Goal: Task Accomplishment & Management: Complete application form

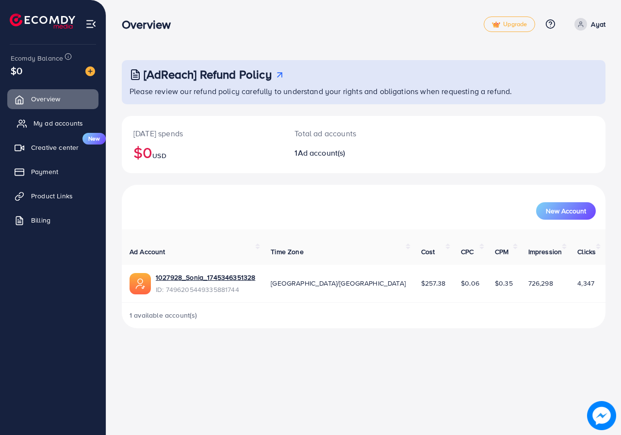
click at [27, 118] on link "My ad accounts" at bounding box center [52, 123] width 91 height 19
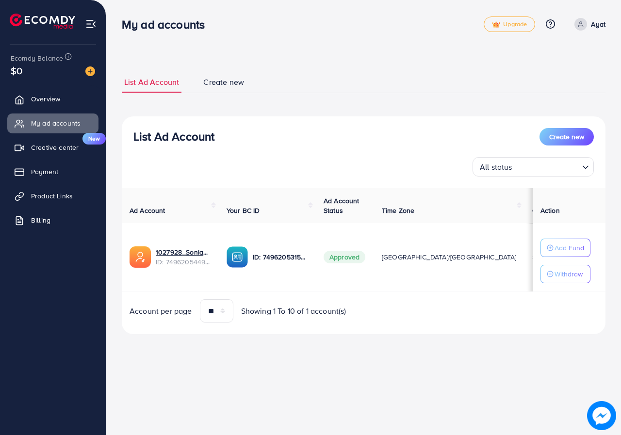
click at [87, 19] on img at bounding box center [90, 23] width 11 height 11
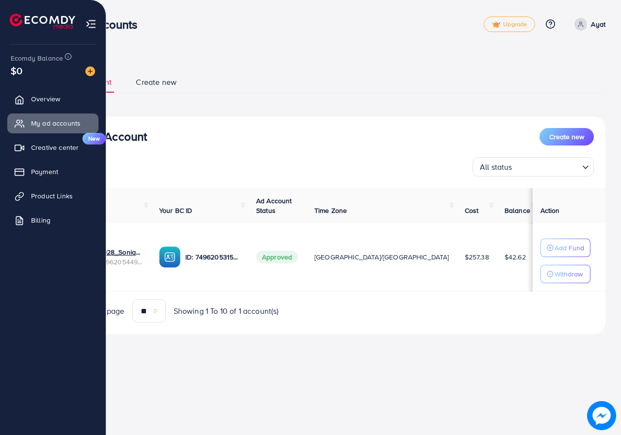
click at [91, 18] on img at bounding box center [90, 23] width 11 height 11
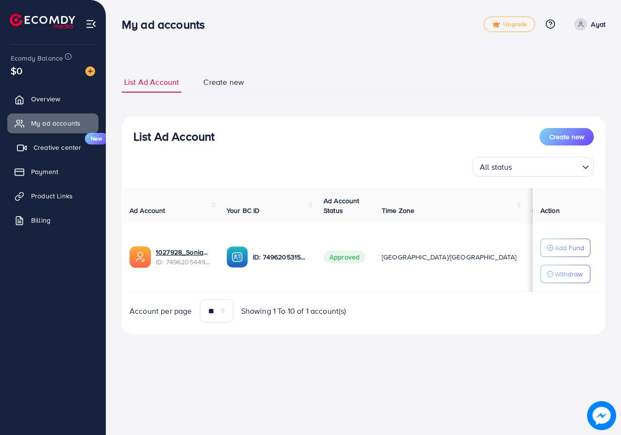
click at [43, 150] on span "Creative center" at bounding box center [57, 148] width 48 height 10
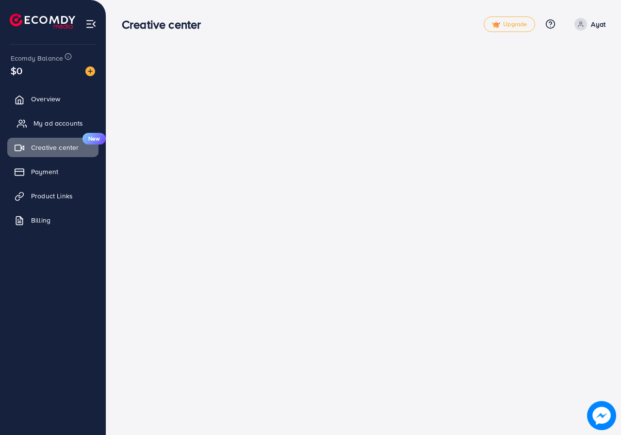
click at [49, 127] on span "My ad accounts" at bounding box center [57, 123] width 49 height 10
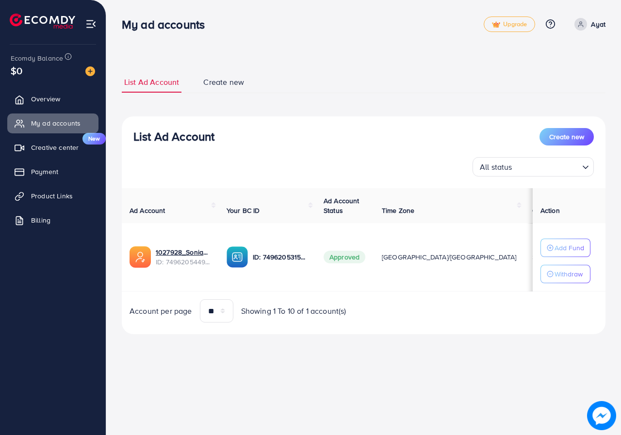
click at [358, 257] on span "Approved" at bounding box center [345, 257] width 42 height 13
click at [370, 278] on td "Approved" at bounding box center [345, 257] width 58 height 68
click at [493, 168] on div "All status" at bounding box center [527, 166] width 103 height 17
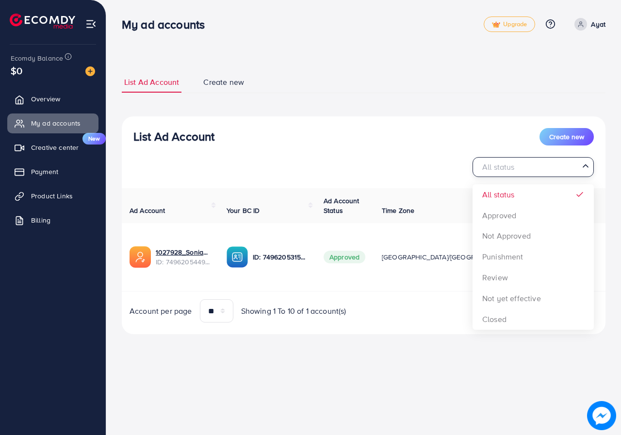
click at [493, 168] on input "Search for option" at bounding box center [527, 167] width 101 height 15
click at [487, 150] on div "List Ad Account Create new All status Loading... All status Approved Not Approv…" at bounding box center [364, 152] width 484 height 49
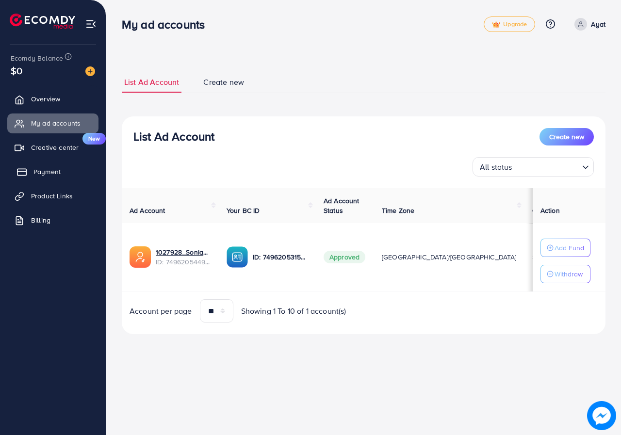
click at [56, 178] on link "Payment" at bounding box center [52, 171] width 91 height 19
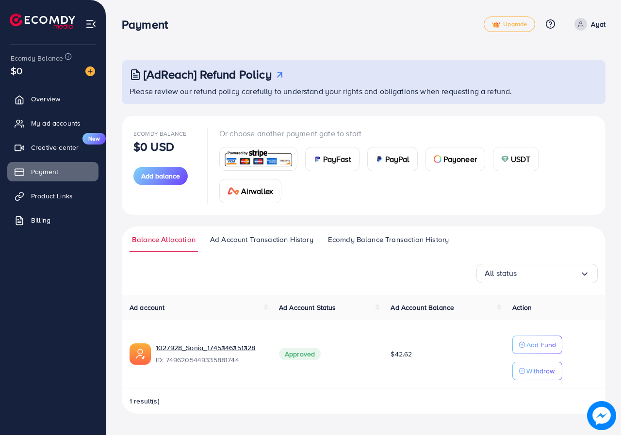
drag, startPoint x: 185, startPoint y: 152, endPoint x: 151, endPoint y: 158, distance: 34.5
click at [151, 158] on div "Ecomdy Balance $0 USD Add balance" at bounding box center [164, 166] width 62 height 76
click at [196, 150] on div "Or choose another payment gate to start PayFast PayPal Payoneer USDT Airwallex" at bounding box center [395, 166] width 398 height 76
click at [54, 217] on link "Billing" at bounding box center [52, 220] width 91 height 19
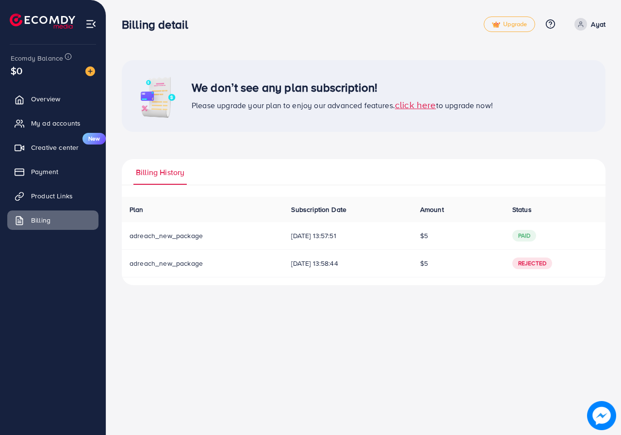
click at [537, 235] on span "paid" at bounding box center [524, 236] width 24 height 12
click at [279, 342] on div "Billing detail Upgrade Help Center Contact Support Plans and Pricing Term and p…" at bounding box center [310, 217] width 621 height 435
click at [91, 73] on img at bounding box center [90, 71] width 10 height 10
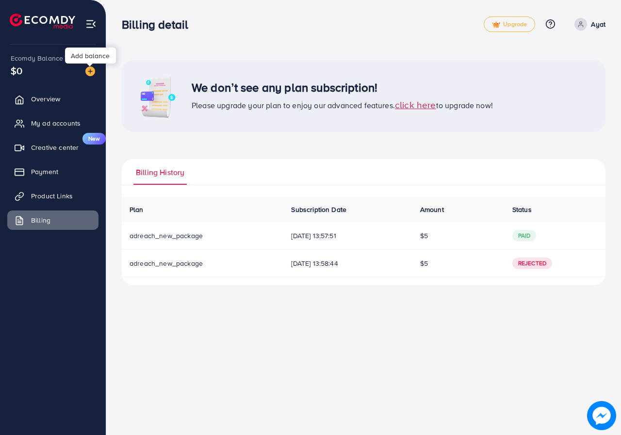
click at [91, 73] on img at bounding box center [90, 71] width 10 height 10
click at [66, 128] on span "My ad accounts" at bounding box center [57, 123] width 49 height 10
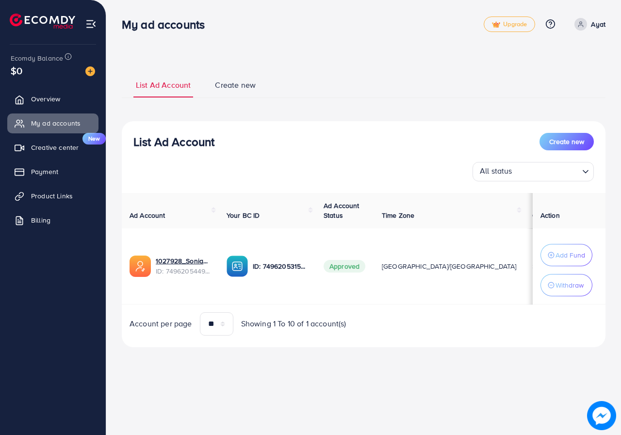
click at [230, 77] on ul "List Ad Account Create new" at bounding box center [364, 85] width 484 height 26
click at [236, 85] on span "Create new" at bounding box center [235, 85] width 41 height 11
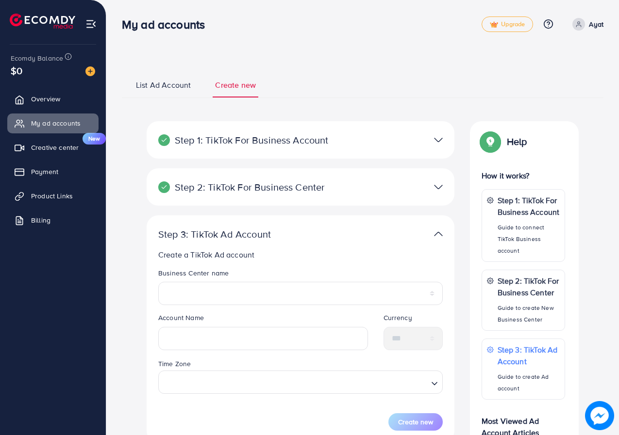
click at [441, 141] on img at bounding box center [438, 140] width 9 height 14
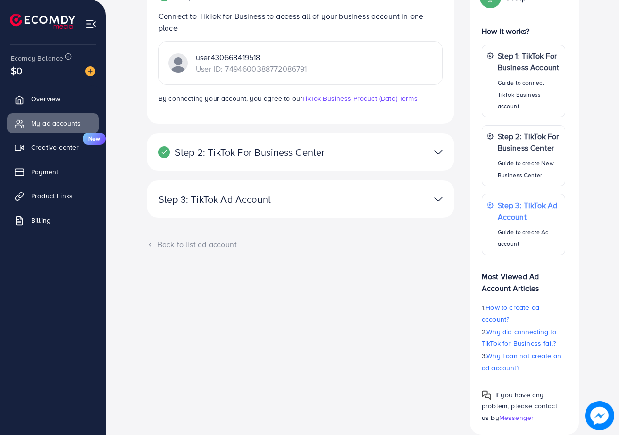
scroll to position [146, 0]
click at [209, 245] on div "Back to list ad account" at bounding box center [301, 243] width 308 height 11
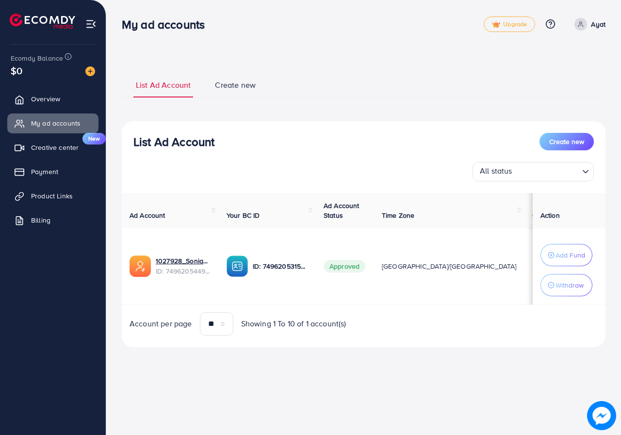
click at [246, 80] on span "Create new" at bounding box center [235, 85] width 41 height 11
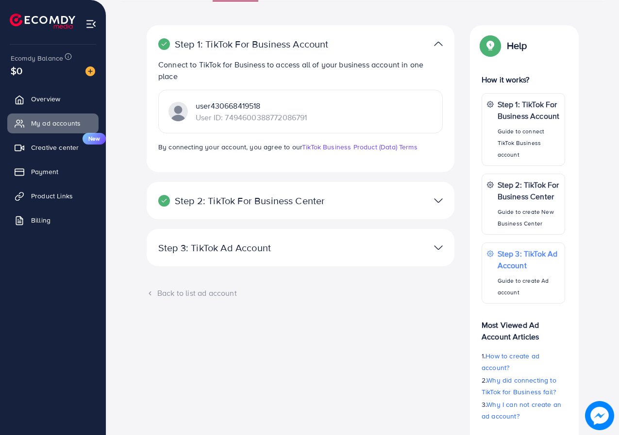
scroll to position [97, 0]
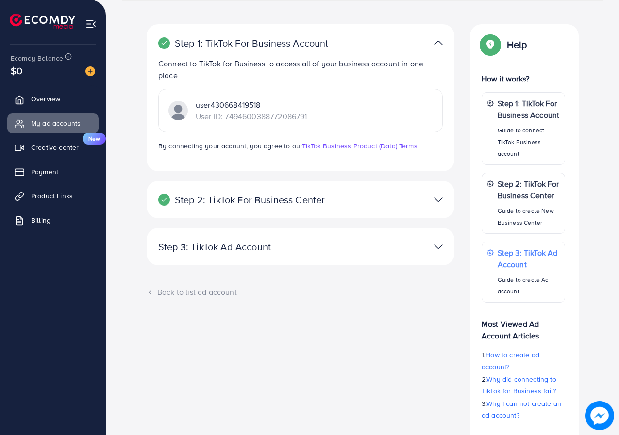
click at [272, 245] on p "Step 3: TikTok Ad Account" at bounding box center [250, 247] width 184 height 12
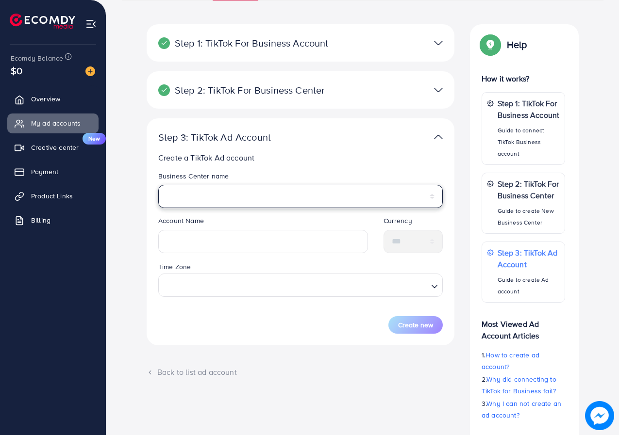
click at [217, 201] on select "********* ******" at bounding box center [300, 196] width 284 height 23
click at [124, 230] on div "Step 1: TikTok For Business Account Connect to TikTok for Business to access al…" at bounding box center [362, 253] width 497 height 458
click at [220, 203] on select "********* ******" at bounding box center [300, 196] width 284 height 23
select select "**********"
click at [158, 185] on select "********* ******" at bounding box center [300, 196] width 284 height 23
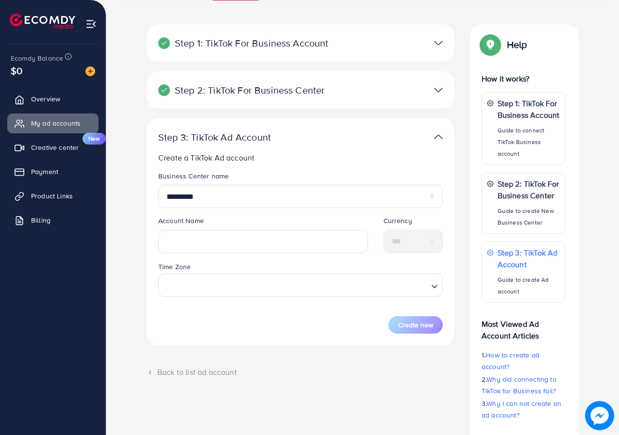
click at [370, 243] on div "Account Name" at bounding box center [262, 238] width 225 height 45
click at [318, 241] on input "text" at bounding box center [263, 241] width 210 height 23
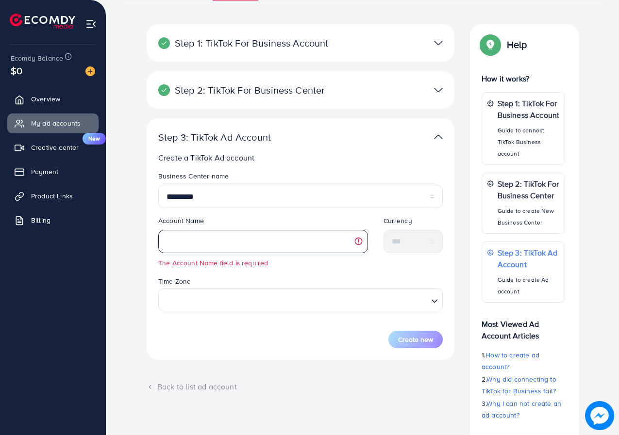
click at [231, 239] on input "text" at bounding box center [263, 241] width 210 height 23
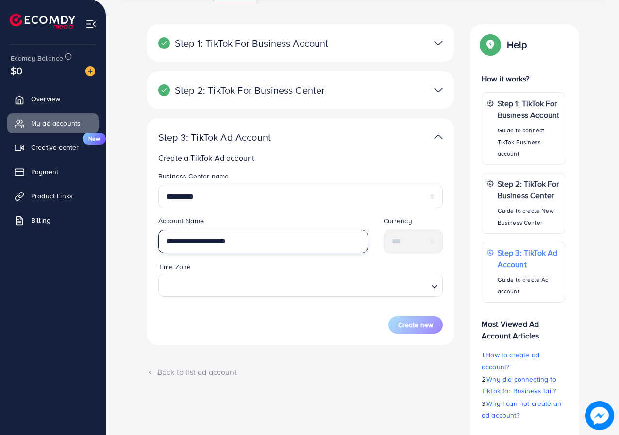
drag, startPoint x: 236, startPoint y: 244, endPoint x: 209, endPoint y: 244, distance: 26.7
click at [209, 244] on input "**********" at bounding box center [263, 241] width 210 height 23
type input "**********"
click at [190, 288] on input "Search for option" at bounding box center [295, 286] width 264 height 18
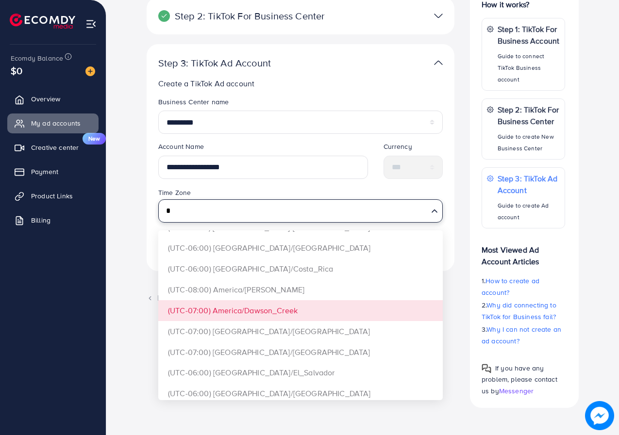
scroll to position [388, 0]
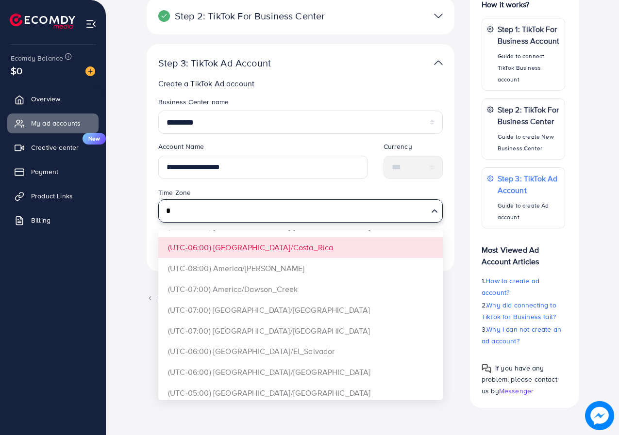
type input "*"
click at [132, 234] on div "**********" at bounding box center [362, 179] width 497 height 458
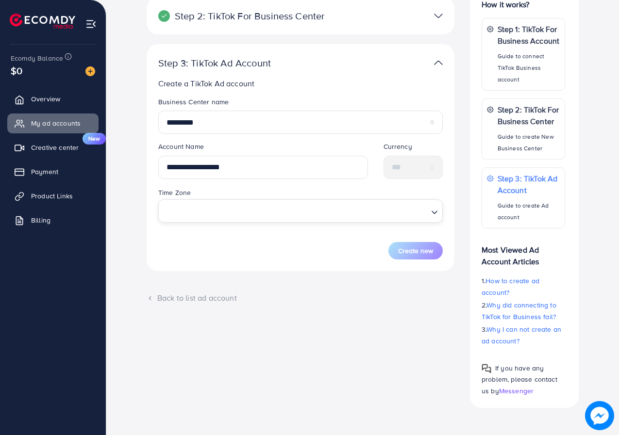
click at [419, 213] on input "Search for option" at bounding box center [295, 211] width 264 height 18
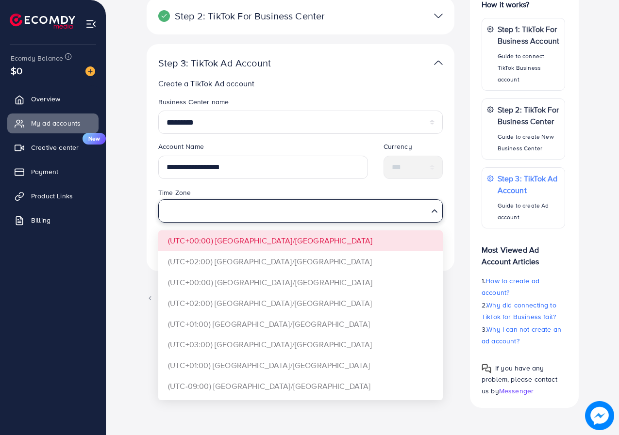
click at [424, 209] on input "Search for option" at bounding box center [295, 211] width 264 height 18
click at [104, 204] on li "Product Links" at bounding box center [53, 195] width 106 height 19
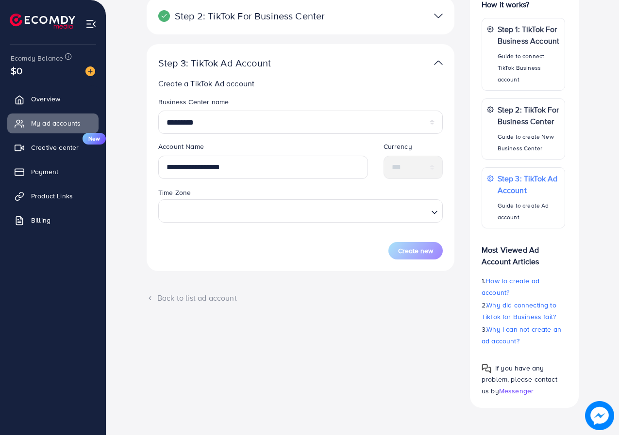
click at [117, 206] on div "**********" at bounding box center [362, 179] width 497 height 458
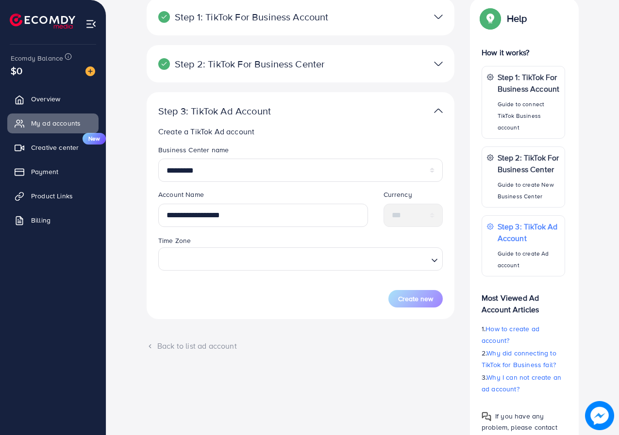
scroll to position [123, 0]
drag, startPoint x: 284, startPoint y: 218, endPoint x: 137, endPoint y: 206, distance: 147.0
click at [137, 206] on div "**********" at bounding box center [362, 228] width 497 height 458
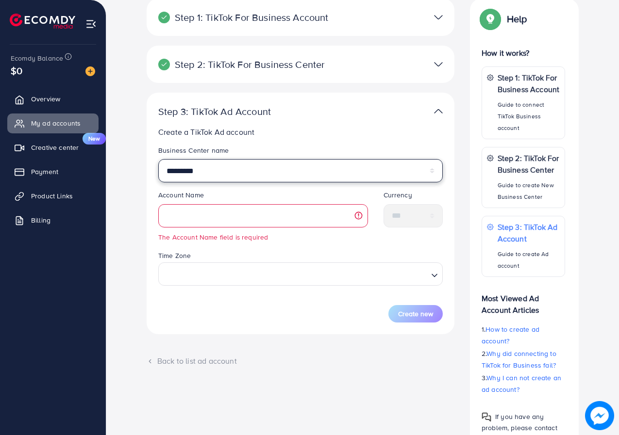
click at [261, 178] on select "********* ******" at bounding box center [300, 170] width 284 height 23
click at [129, 160] on div "Step 1: TikTok For Business Account Connect to TikTok for Business to access al…" at bounding box center [362, 228] width 497 height 458
click at [220, 182] on select "********* ******" at bounding box center [300, 170] width 284 height 23
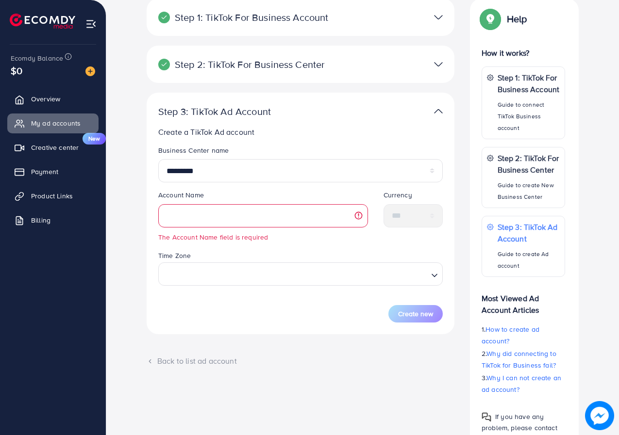
click at [137, 193] on div "Step 1: TikTok For Business Account Connect to TikTok for Business to access al…" at bounding box center [362, 228] width 497 height 458
click at [47, 107] on link "Overview" at bounding box center [52, 98] width 91 height 19
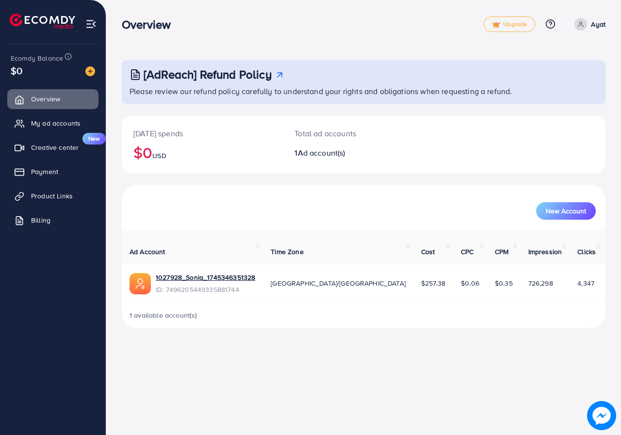
click at [318, 155] on span "Ad account(s)" at bounding box center [322, 153] width 48 height 11
click at [189, 148] on h2 "$0 USD" at bounding box center [202, 152] width 138 height 18
drag, startPoint x: 178, startPoint y: 151, endPoint x: 149, endPoint y: 143, distance: 29.9
click at [149, 143] on h2 "$0 USD" at bounding box center [202, 152] width 138 height 18
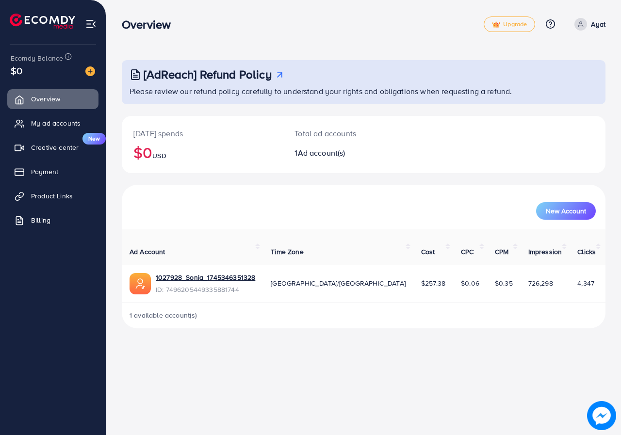
click at [210, 165] on div "[DATE] spends $0 USD" at bounding box center [202, 144] width 161 height 57
drag, startPoint x: 584, startPoint y: 272, endPoint x: 558, endPoint y: 269, distance: 26.3
click at [558, 269] on tr "1027928_Sonia_1745346351328 ID: 7496205449335881744 [GEOGRAPHIC_DATA]/[GEOGRAPH…" at bounding box center [377, 284] width 510 height 38
click at [379, 321] on div "[AdReach] Refund Policy Please review our refund policy carefully to understand…" at bounding box center [363, 172] width 515 height 344
click at [341, 345] on div "Overview Upgrade Help Center Contact Support Plans and Pricing Term and policy …" at bounding box center [310, 217] width 621 height 435
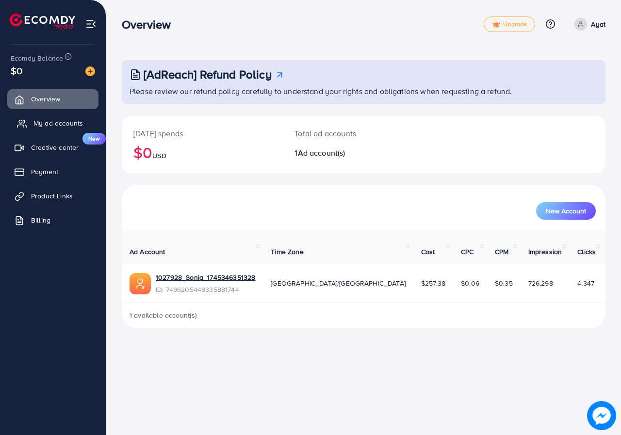
click at [56, 125] on span "My ad accounts" at bounding box center [57, 123] width 49 height 10
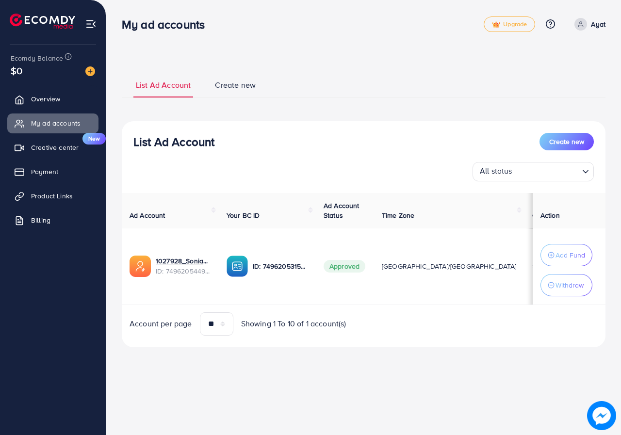
click at [601, 25] on p "Ayat" at bounding box center [598, 24] width 15 height 12
click at [559, 56] on link "Profile" at bounding box center [559, 58] width 92 height 22
select select "********"
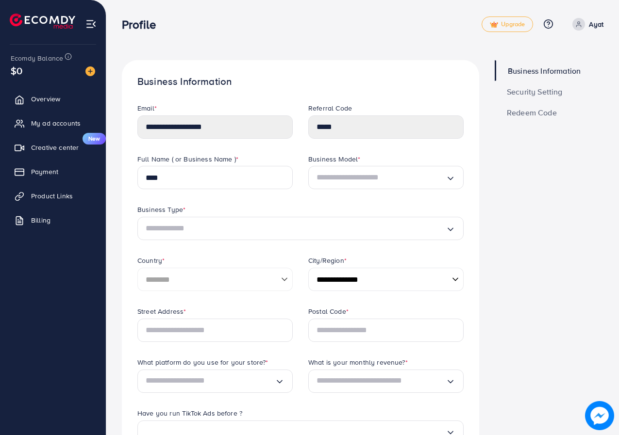
click at [537, 174] on div "Business Information Security Setting Redeem Code" at bounding box center [549, 405] width 124 height 690
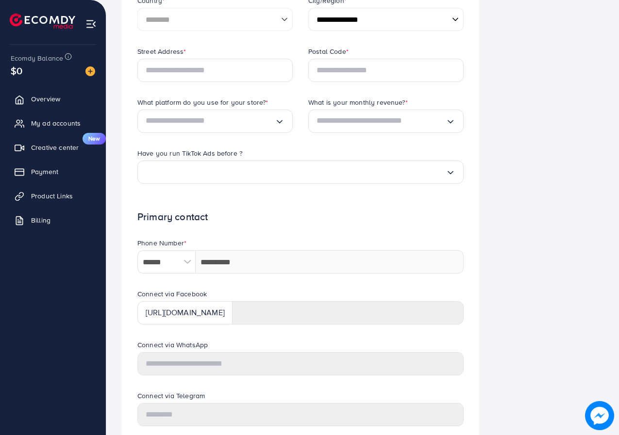
scroll to position [243, 0]
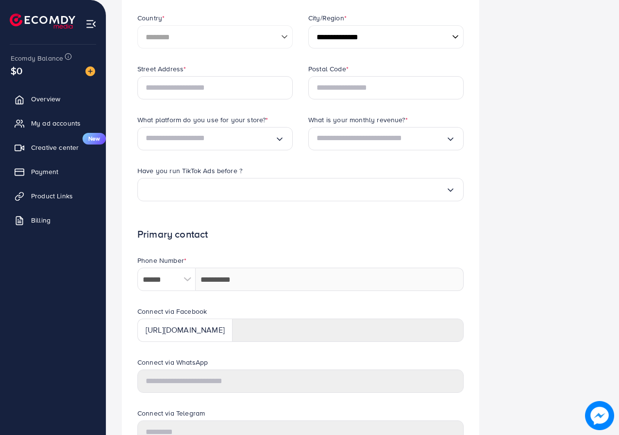
click at [169, 143] on input "Search for option" at bounding box center [210, 139] width 129 height 16
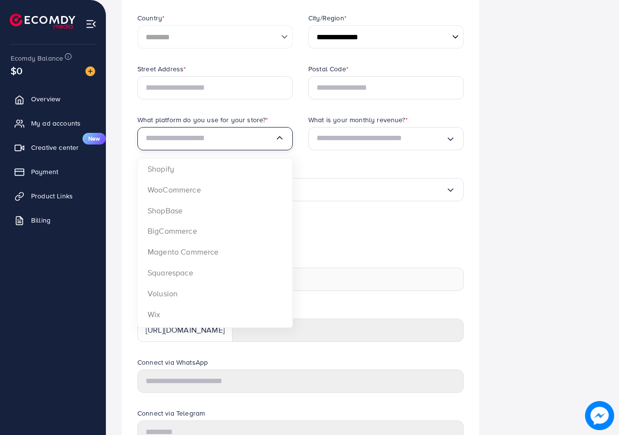
click at [170, 143] on input "Search for option" at bounding box center [210, 139] width 129 height 16
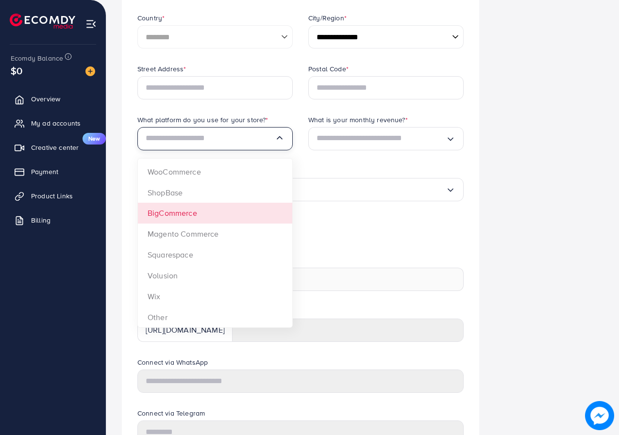
scroll to position [0, 0]
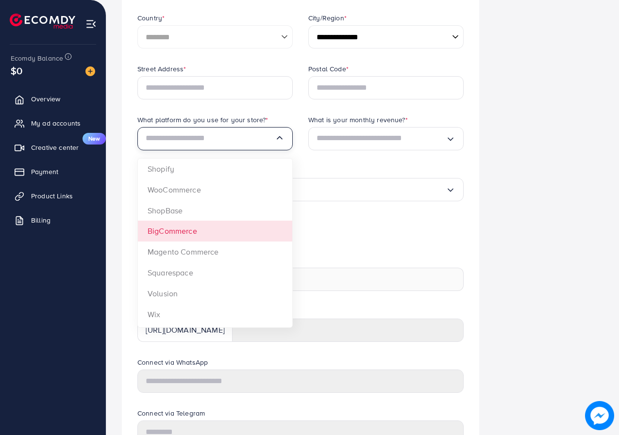
click at [458, 254] on form "**********" at bounding box center [300, 169] width 326 height 616
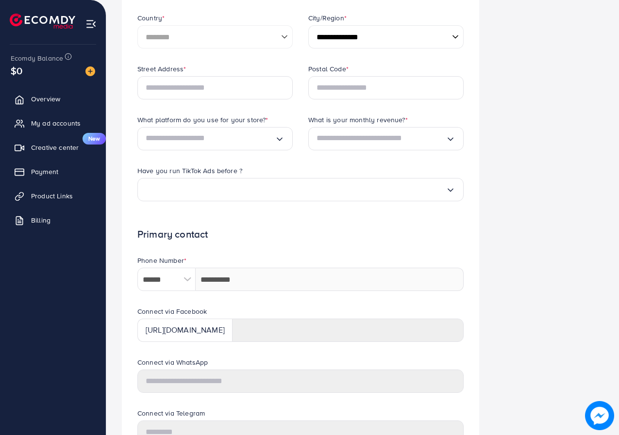
click at [370, 140] on input "Search for option" at bounding box center [380, 139] width 129 height 16
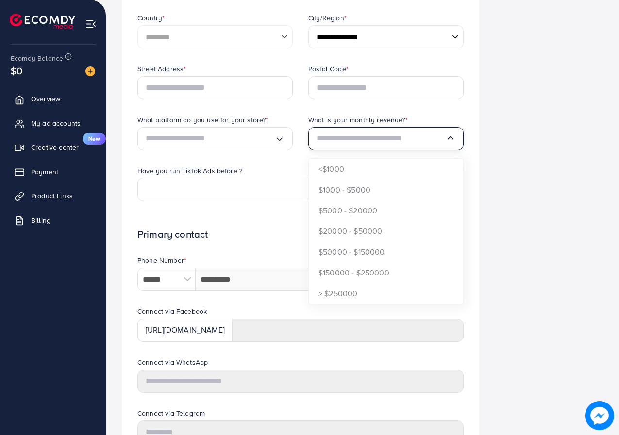
click at [370, 140] on input "Search for option" at bounding box center [380, 139] width 129 height 16
click at [584, 183] on div "Business Information Security Setting Redeem Code" at bounding box center [549, 163] width 124 height 690
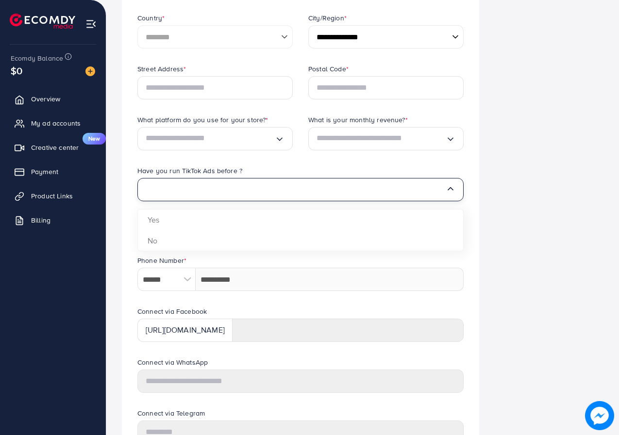
click at [338, 190] on input "Search for option" at bounding box center [296, 190] width 300 height 16
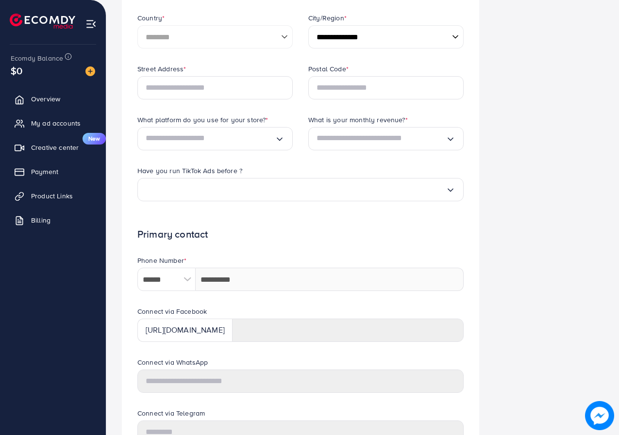
click at [572, 236] on div "Business Information Security Setting Redeem Code" at bounding box center [549, 163] width 124 height 690
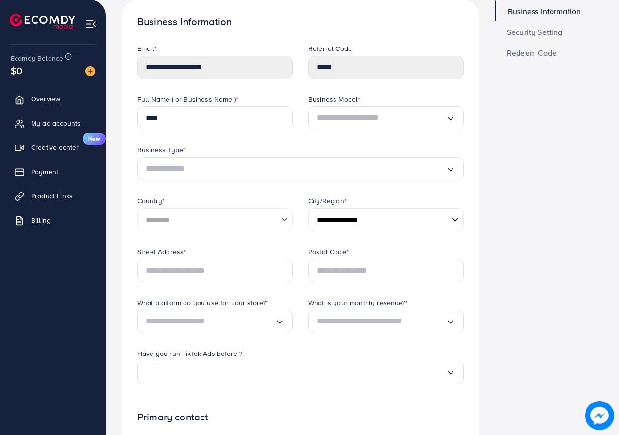
scroll to position [97, 0]
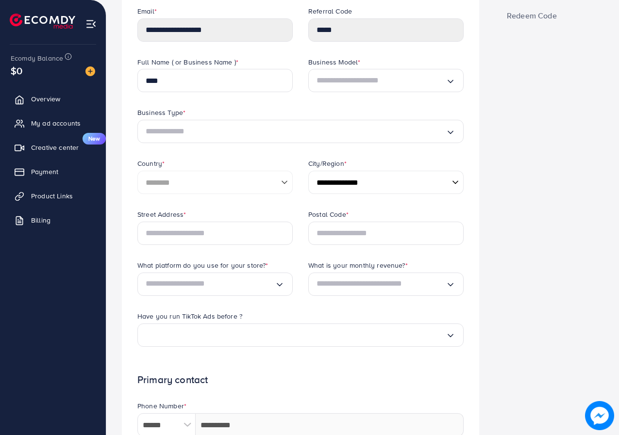
click at [360, 185] on select "**********" at bounding box center [385, 182] width 155 height 23
click at [517, 316] on div "Business Information Security Setting Redeem Code" at bounding box center [549, 308] width 124 height 690
click at [82, 20] on li at bounding box center [46, 22] width 73 height 39
click at [55, 106] on link "Overview" at bounding box center [52, 98] width 91 height 19
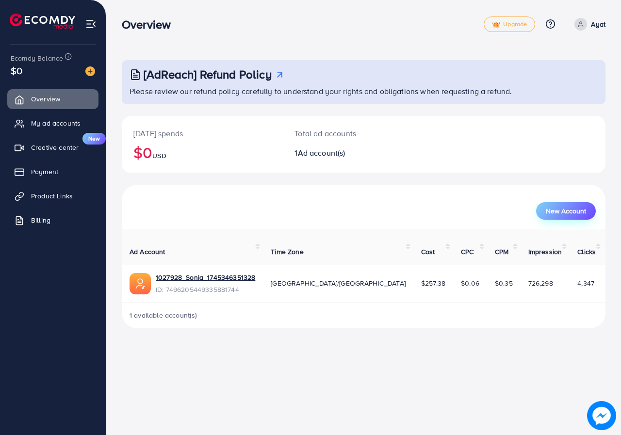
click at [557, 213] on span "New Account" at bounding box center [566, 211] width 40 height 7
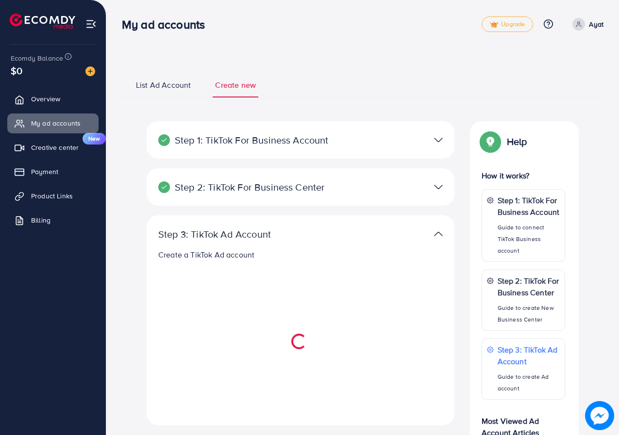
select select
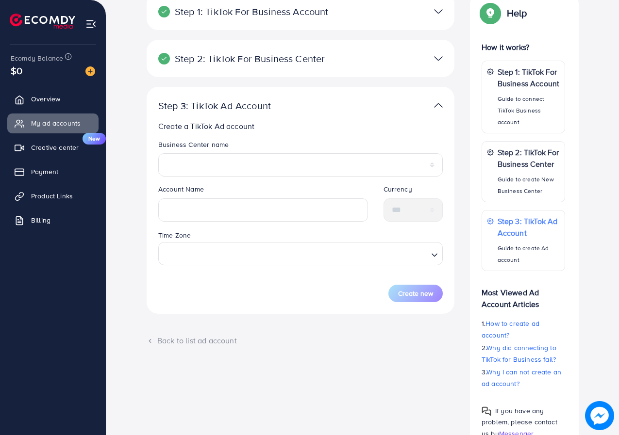
scroll to position [171, 0]
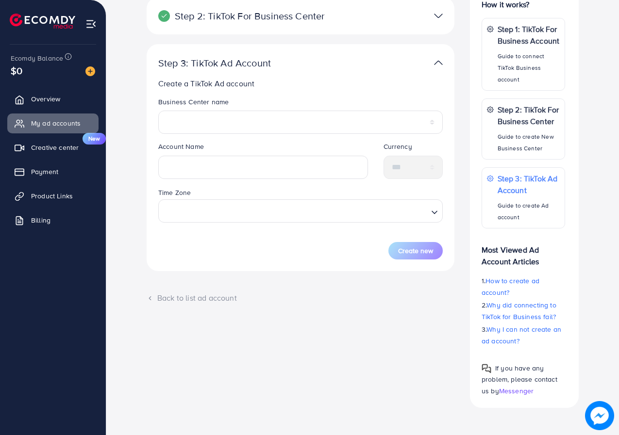
click at [409, 154] on legend "Currency" at bounding box center [413, 149] width 60 height 14
click at [415, 150] on legend "Currency" at bounding box center [413, 149] width 60 height 14
click at [313, 134] on div "Business Center name ********* ******" at bounding box center [300, 119] width 300 height 45
click at [263, 144] on legend "Account Name" at bounding box center [263, 149] width 210 height 14
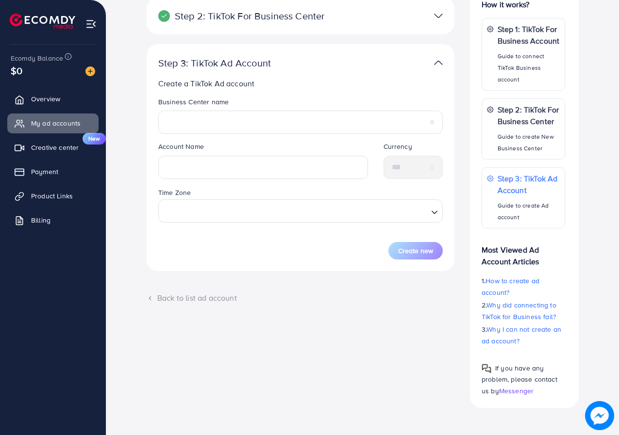
click at [180, 136] on div "Business Center name ********* ******" at bounding box center [300, 119] width 300 height 45
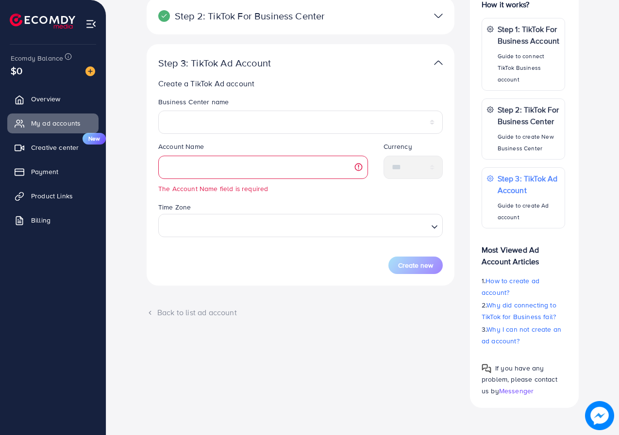
click at [466, 136] on div "Help Help How it works? Step 1: TikTok For Business Account Guide to connect Ti…" at bounding box center [524, 179] width 124 height 458
click at [406, 143] on legend "Currency" at bounding box center [413, 149] width 60 height 14
click at [69, 149] on span "Creative center" at bounding box center [57, 148] width 48 height 10
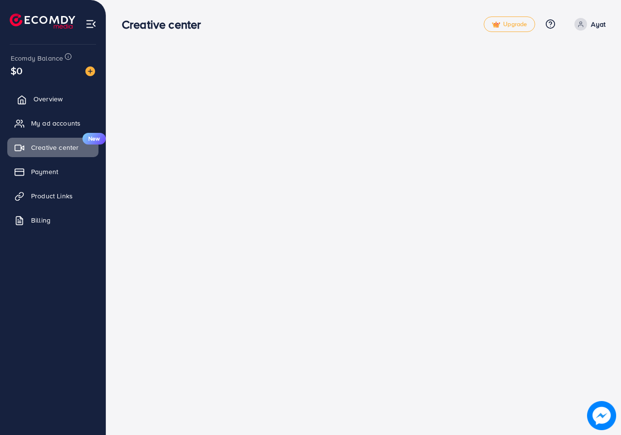
click at [47, 95] on span "Overview" at bounding box center [47, 99] width 29 height 10
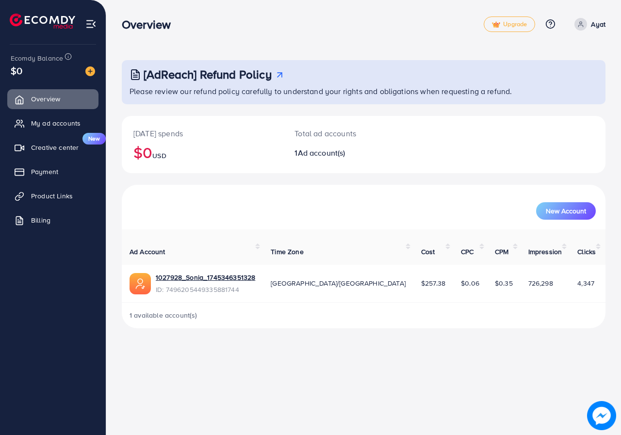
click at [90, 22] on img at bounding box center [90, 23] width 11 height 11
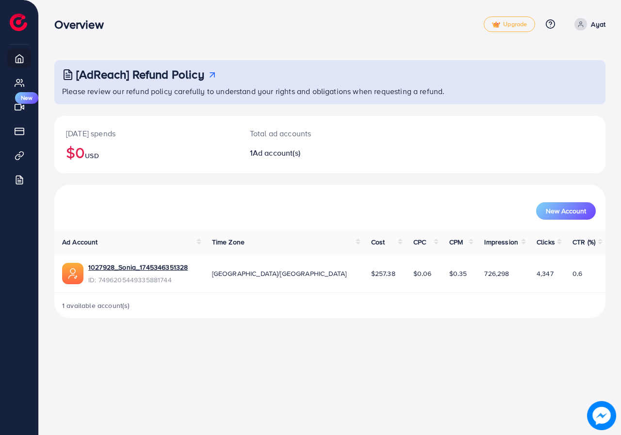
click at [593, 21] on p "Ayat" at bounding box center [598, 24] width 15 height 12
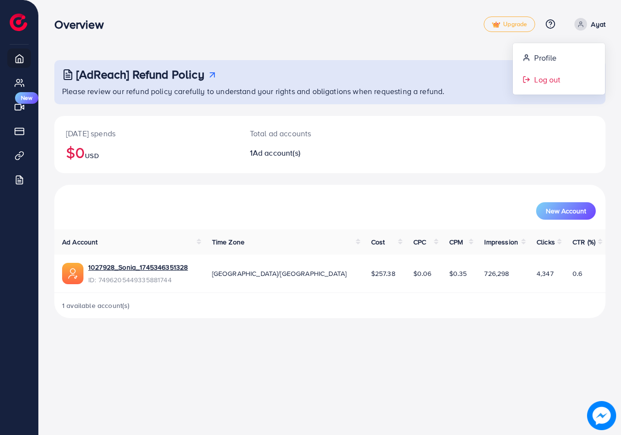
click at [555, 78] on span "Log out" at bounding box center [547, 80] width 26 height 12
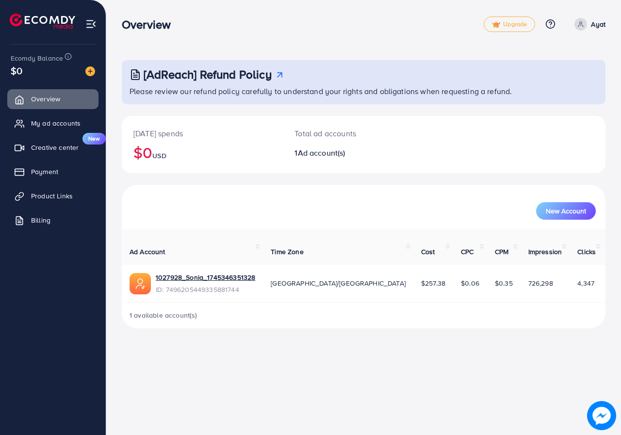
click at [326, 153] on span "Ad account(s)" at bounding box center [322, 153] width 48 height 11
click at [90, 20] on img at bounding box center [90, 23] width 11 height 11
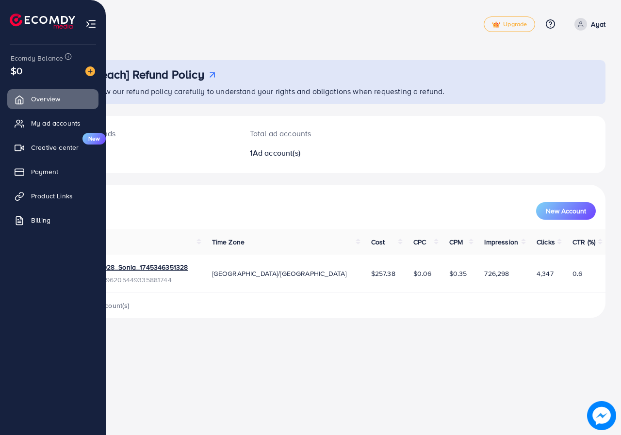
click at [19, 19] on img at bounding box center [43, 21] width 66 height 15
click at [53, 131] on link "My ad accounts" at bounding box center [52, 123] width 91 height 19
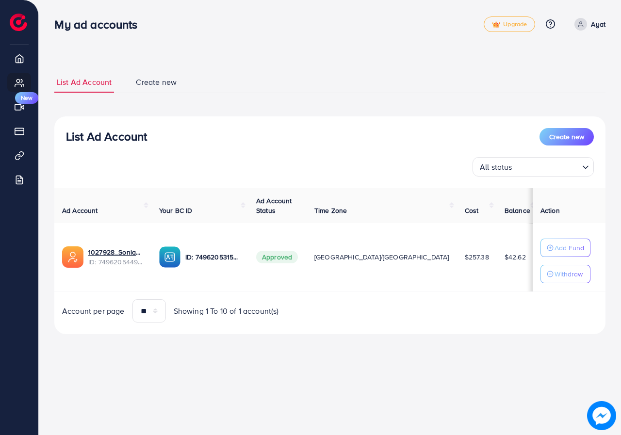
click at [168, 79] on span "Create new" at bounding box center [156, 82] width 41 height 11
